Goal: Task Accomplishment & Management: Manage account settings

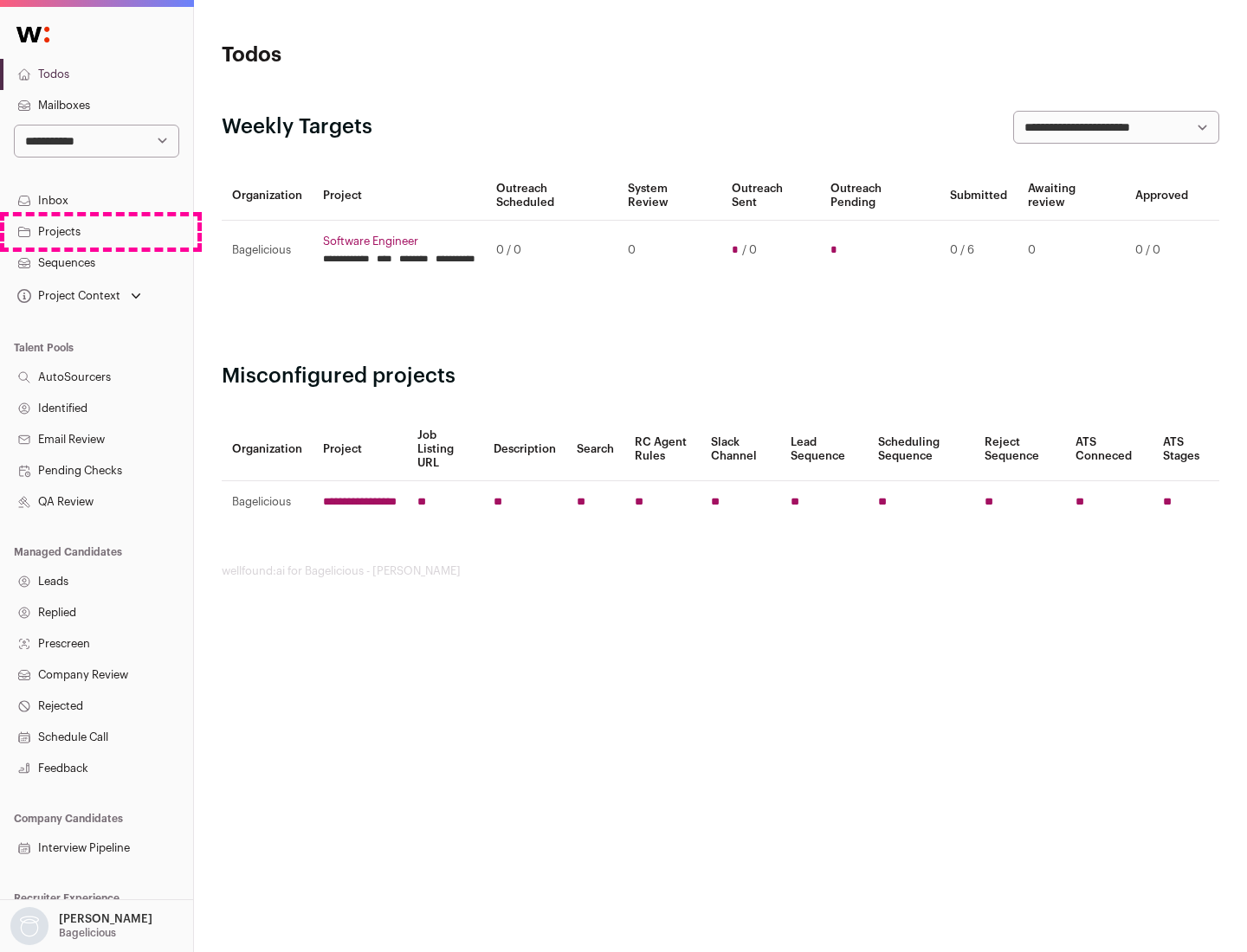
click at [97, 231] on link "Projects" at bounding box center [97, 231] width 193 height 32
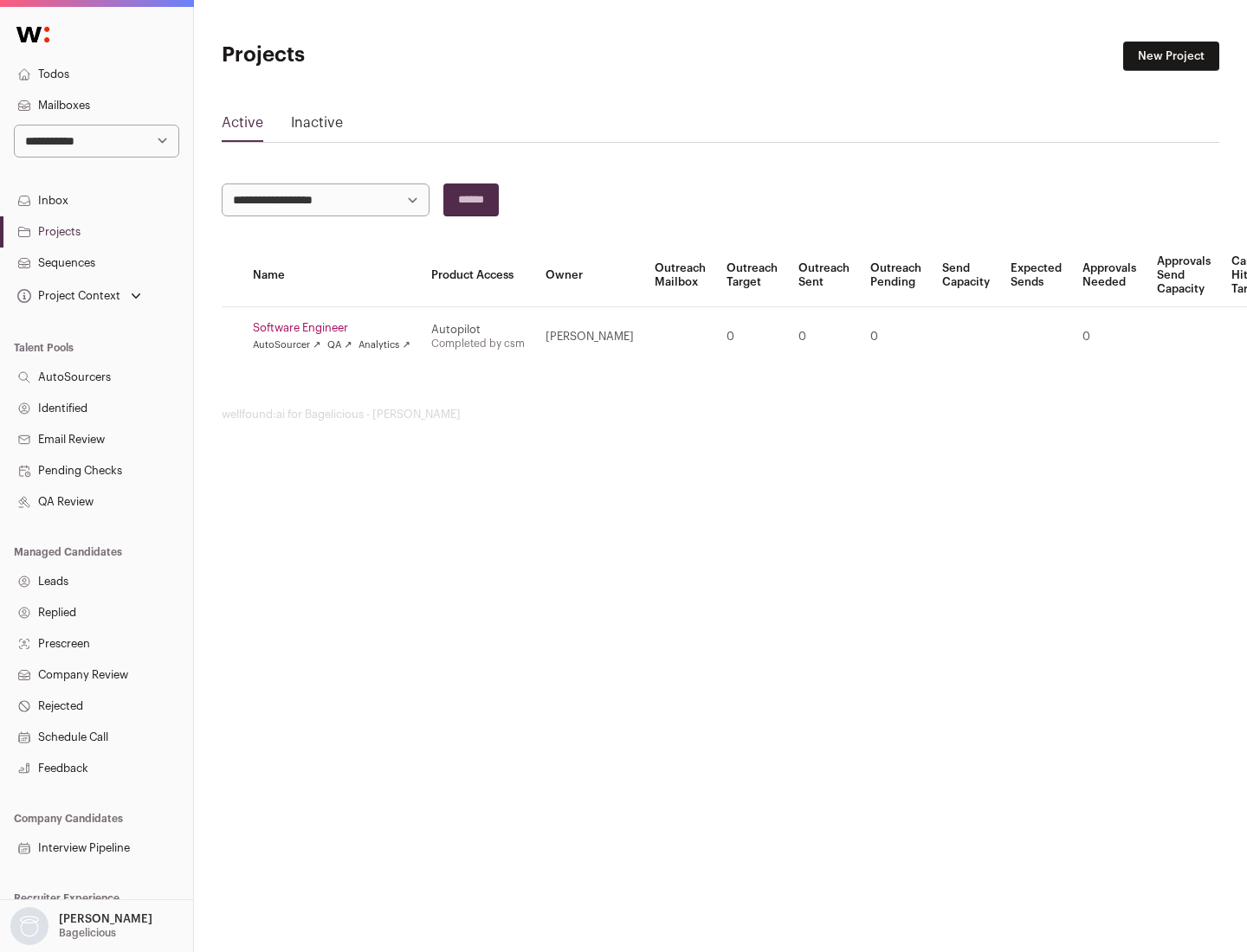
click at [337, 328] on link "Software Engineer" at bounding box center [331, 328] width 158 height 13
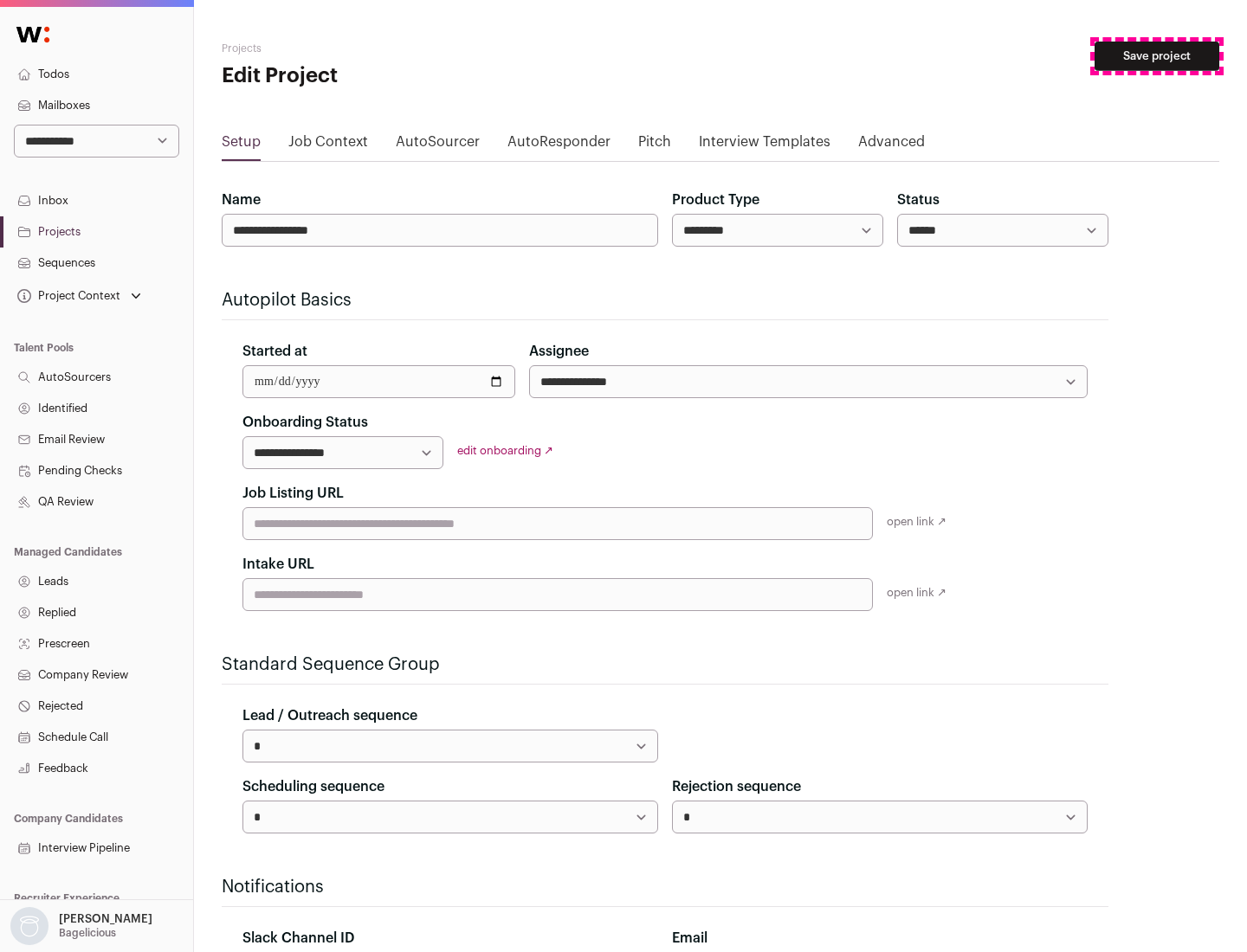
click at [1157, 56] on button "Save project" at bounding box center [1157, 55] width 124 height 30
